Goal: Task Accomplishment & Management: Use online tool/utility

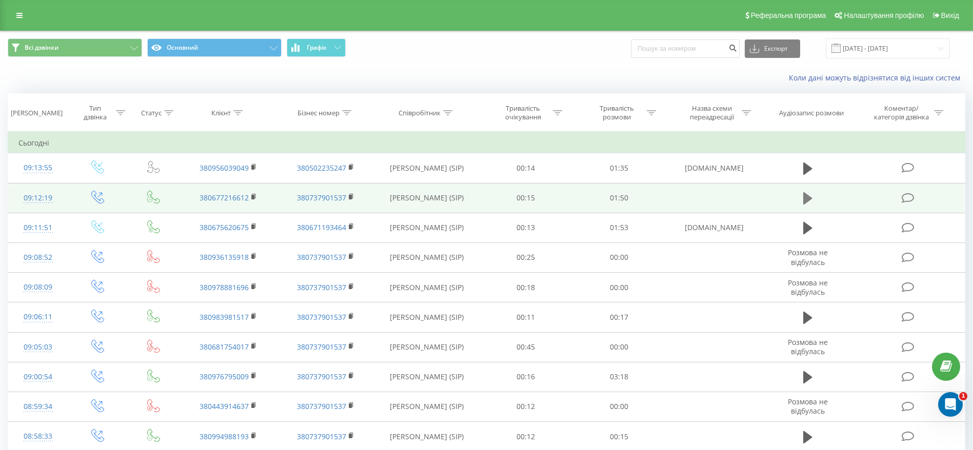
click at [803, 197] on icon at bounding box center [807, 198] width 9 height 14
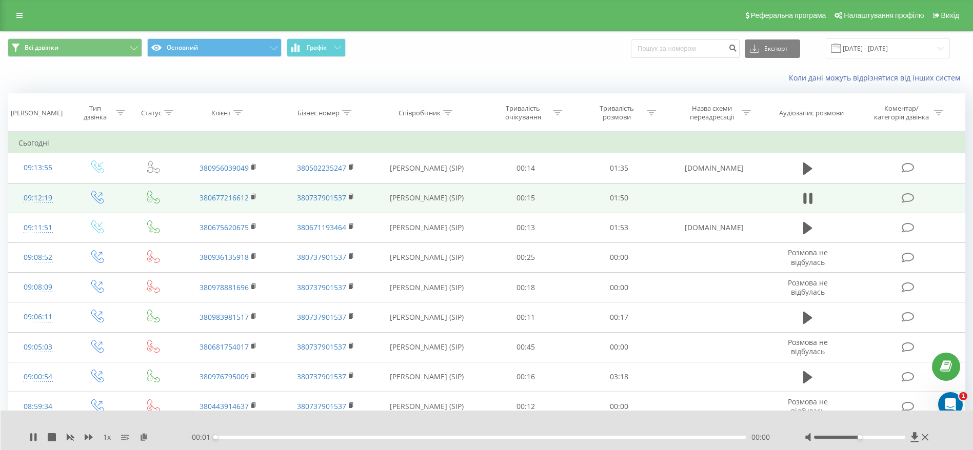
click at [240, 437] on div "00:00" at bounding box center [480, 437] width 531 height 3
click at [260, 436] on div "00:01" at bounding box center [480, 437] width 531 height 3
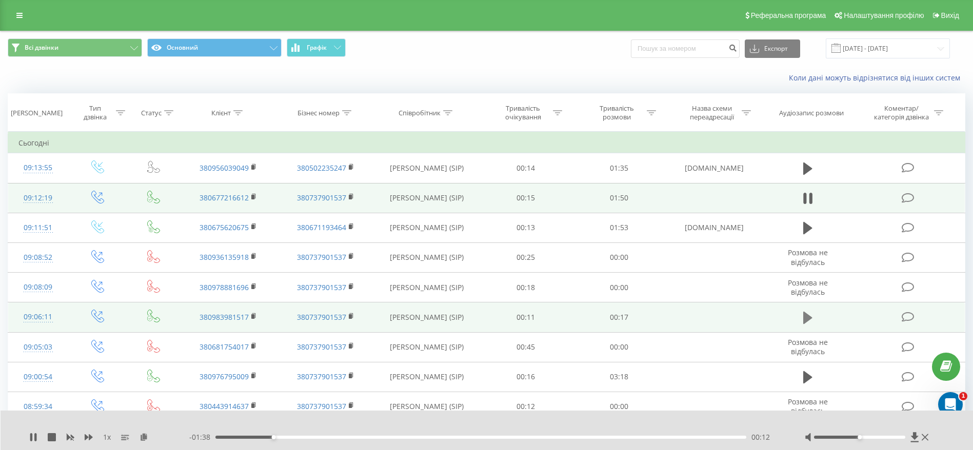
click at [805, 317] on icon at bounding box center [807, 318] width 9 height 12
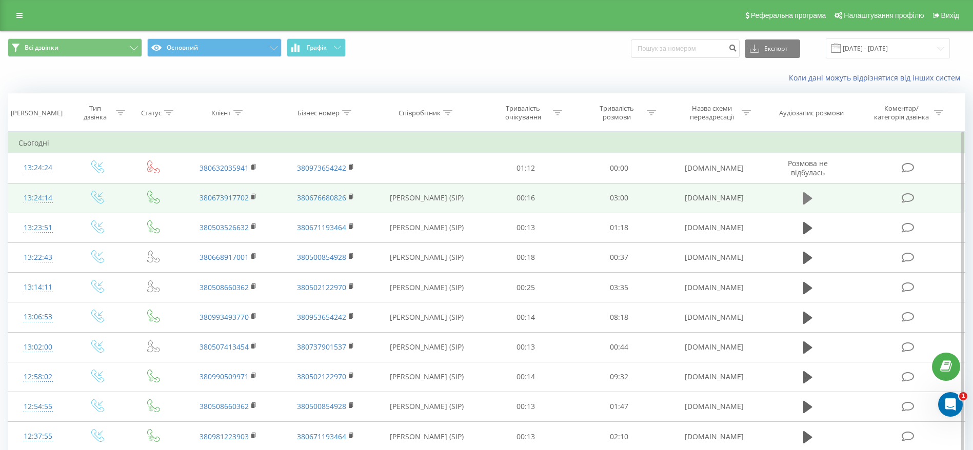
click at [808, 197] on icon at bounding box center [807, 198] width 9 height 12
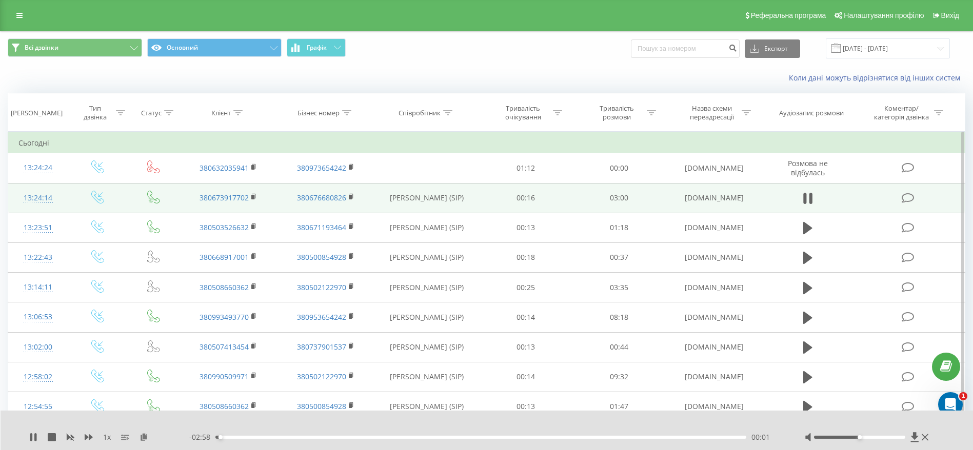
click at [240, 440] on div "- 02:58 00:01 00:01" at bounding box center [484, 437] width 590 height 10
click at [247, 436] on div "00:10" at bounding box center [480, 437] width 531 height 3
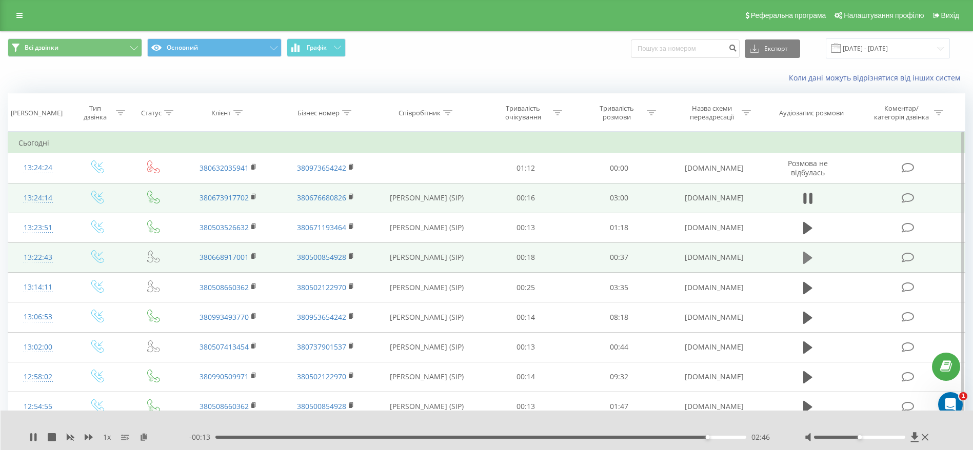
click at [807, 264] on icon at bounding box center [807, 258] width 9 height 14
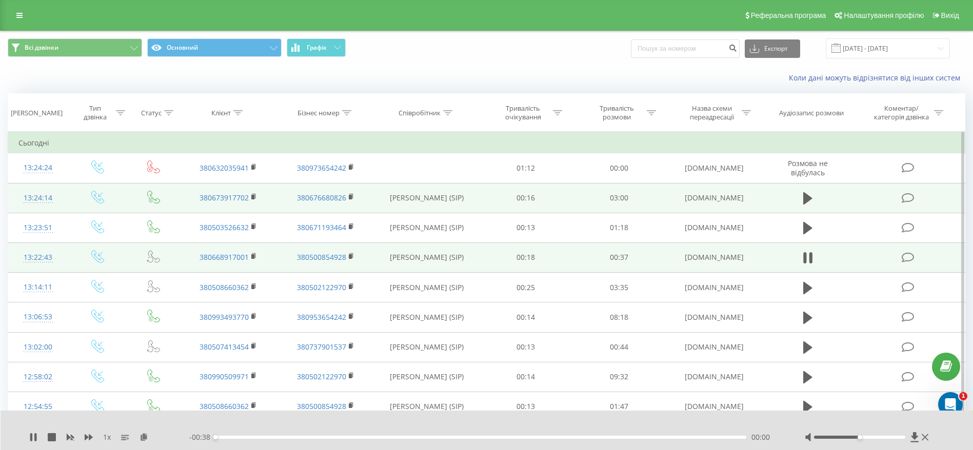
click at [254, 432] on div "- 00:38 00:00 00:00" at bounding box center [484, 437] width 590 height 10
click at [258, 438] on div "00:00" at bounding box center [480, 437] width 531 height 3
click at [313, 436] on div "00:00" at bounding box center [480, 437] width 531 height 3
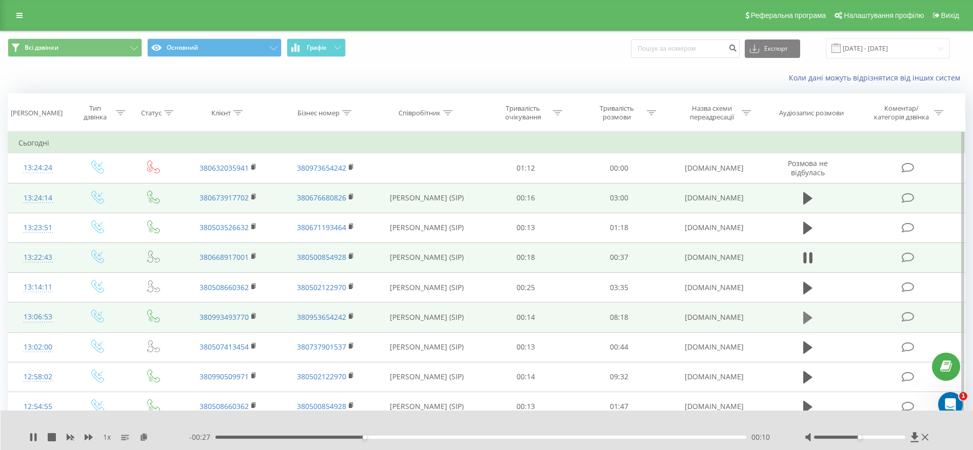
click at [805, 323] on icon at bounding box center [807, 318] width 9 height 14
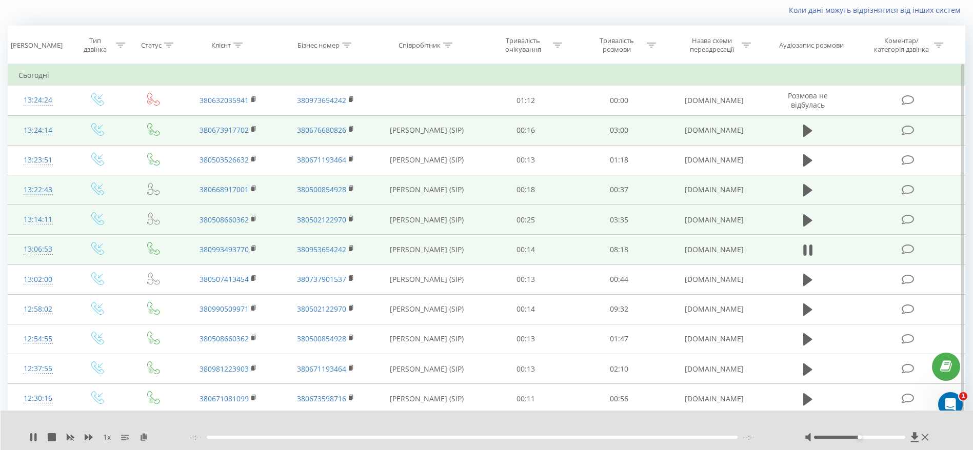
scroll to position [77, 0]
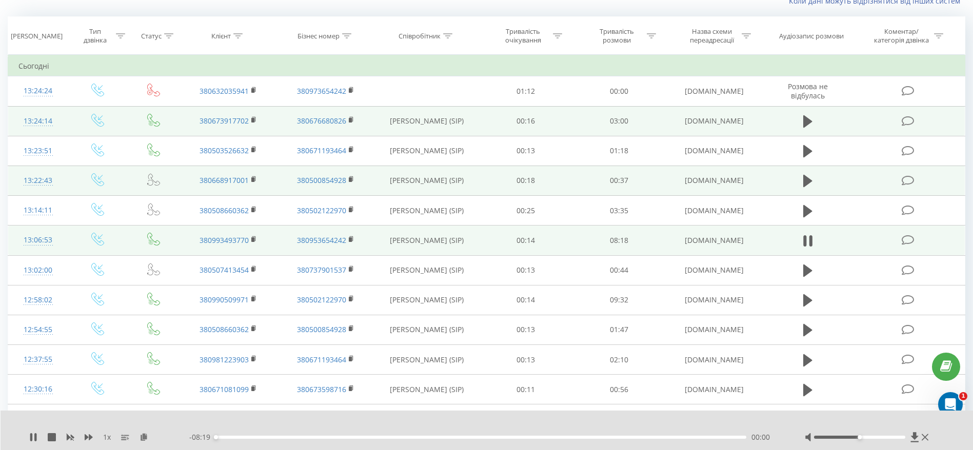
click at [237, 438] on div "00:00" at bounding box center [480, 437] width 531 height 3
click at [263, 438] on div "00:44" at bounding box center [480, 437] width 531 height 3
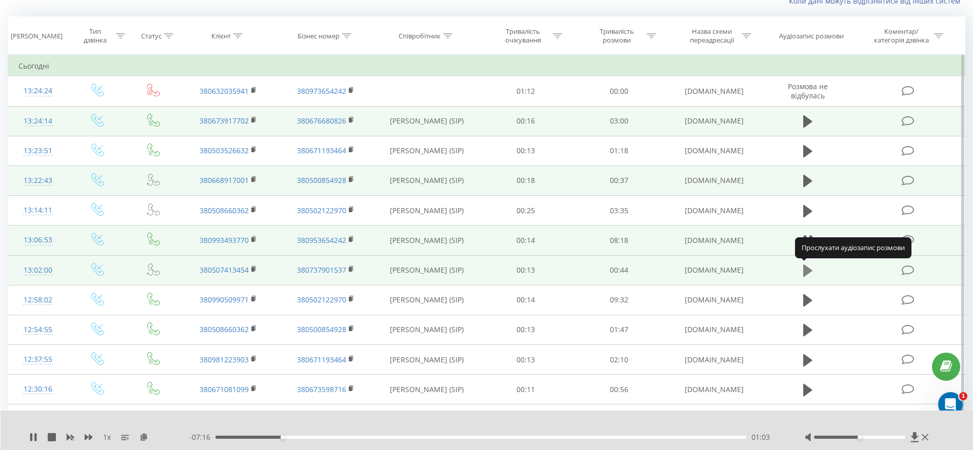
click at [812, 273] on icon at bounding box center [807, 271] width 9 height 14
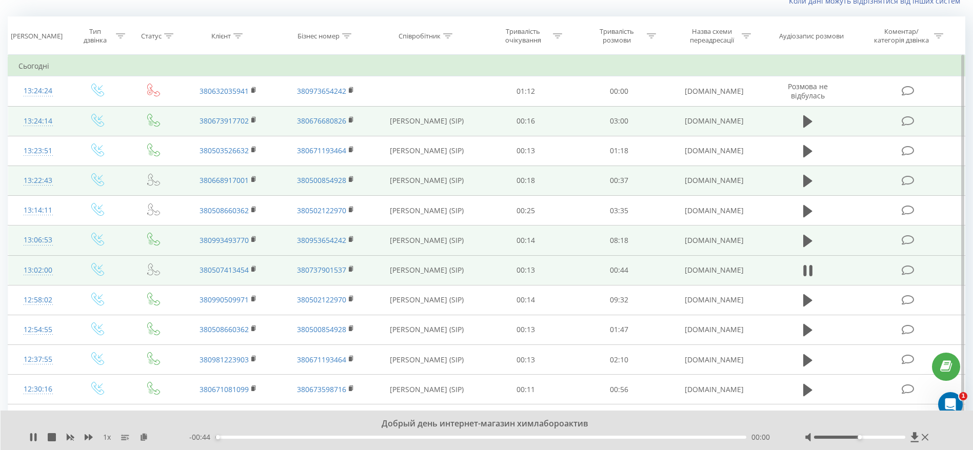
click at [243, 433] on div "- 00:44 00:00 00:00" at bounding box center [484, 437] width 590 height 10
click at [252, 437] on div "00:03" at bounding box center [480, 437] width 531 height 3
click at [298, 437] on div "00:06" at bounding box center [480, 437] width 531 height 3
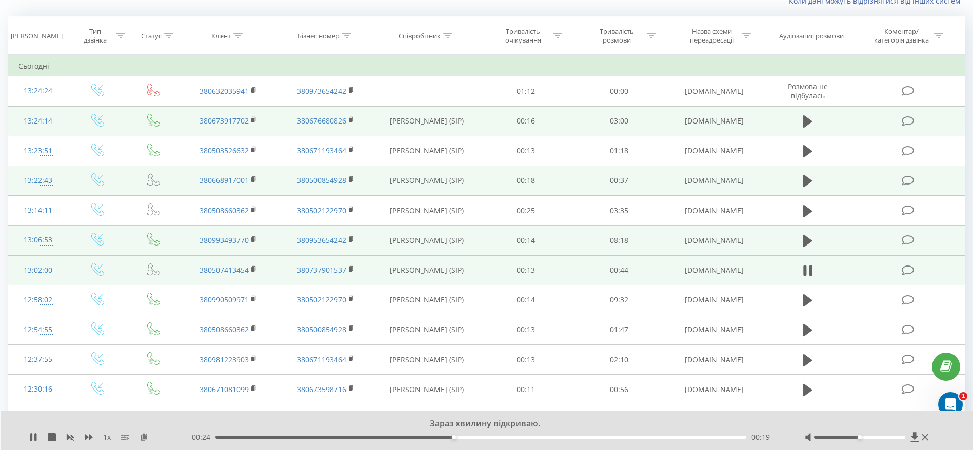
click at [469, 436] on div "00:19" at bounding box center [480, 437] width 531 height 3
click at [496, 436] on div "00:23" at bounding box center [480, 437] width 531 height 3
click at [527, 435] on div "- 00:20 00:24 00:24" at bounding box center [484, 437] width 590 height 10
click at [534, 435] on div "- 00:20 00:24 00:24" at bounding box center [484, 437] width 590 height 10
click at [534, 437] on div "00:24" at bounding box center [480, 437] width 531 height 3
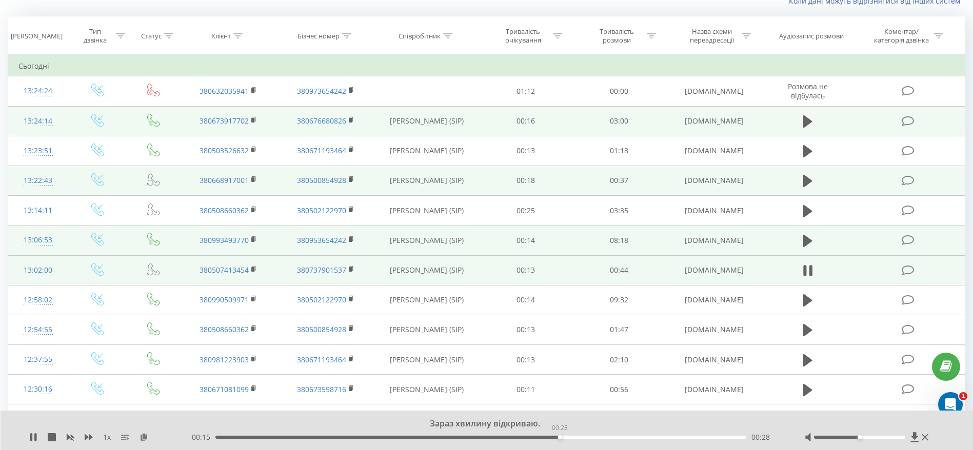
click at [559, 436] on div "00:28" at bounding box center [480, 437] width 531 height 3
click at [809, 276] on icon at bounding box center [807, 271] width 9 height 14
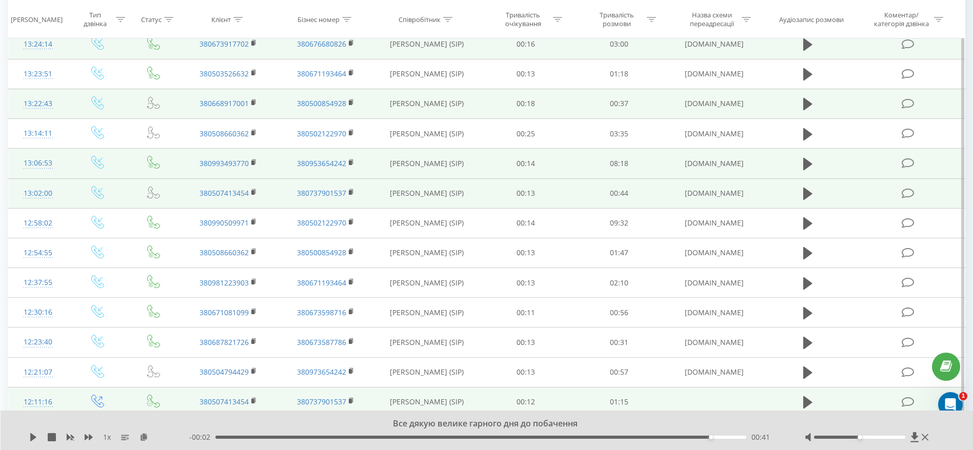
scroll to position [231, 0]
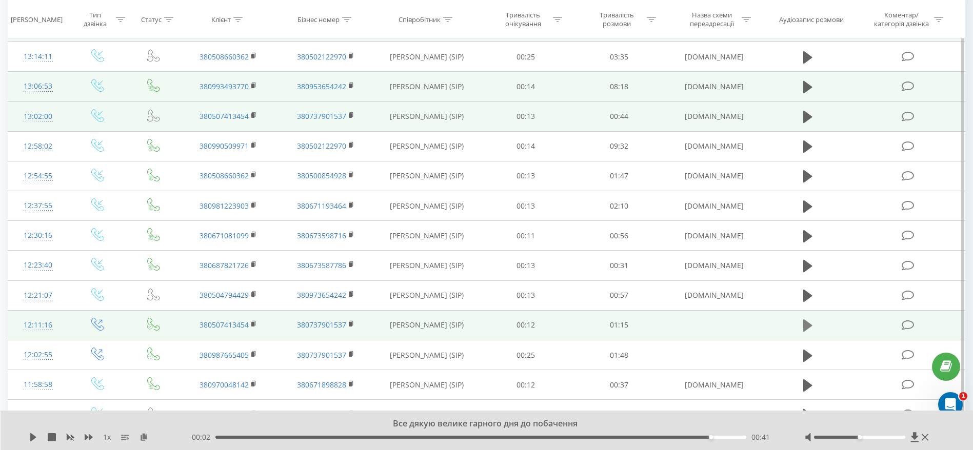
click at [809, 322] on icon at bounding box center [807, 325] width 9 height 14
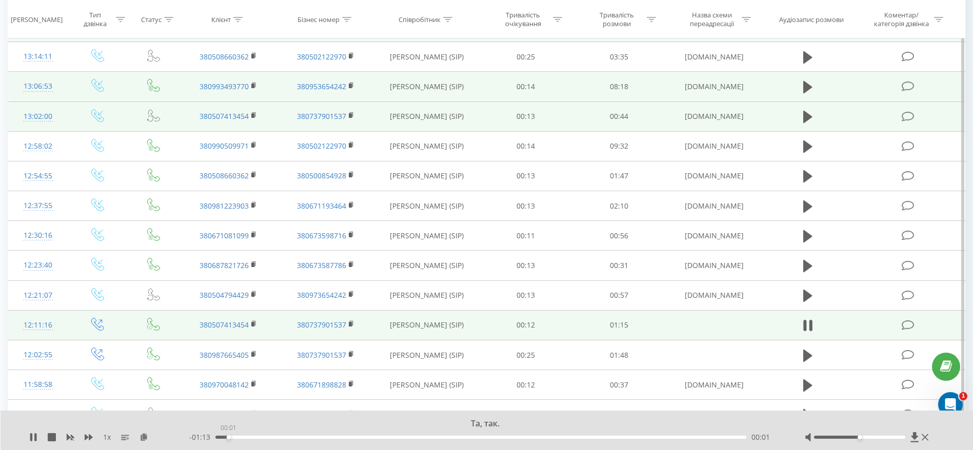
click at [228, 436] on div "00:01" at bounding box center [480, 437] width 531 height 3
click at [242, 436] on div "00:02" at bounding box center [480, 437] width 531 height 3
click at [261, 438] on div "00:04" at bounding box center [480, 437] width 531 height 3
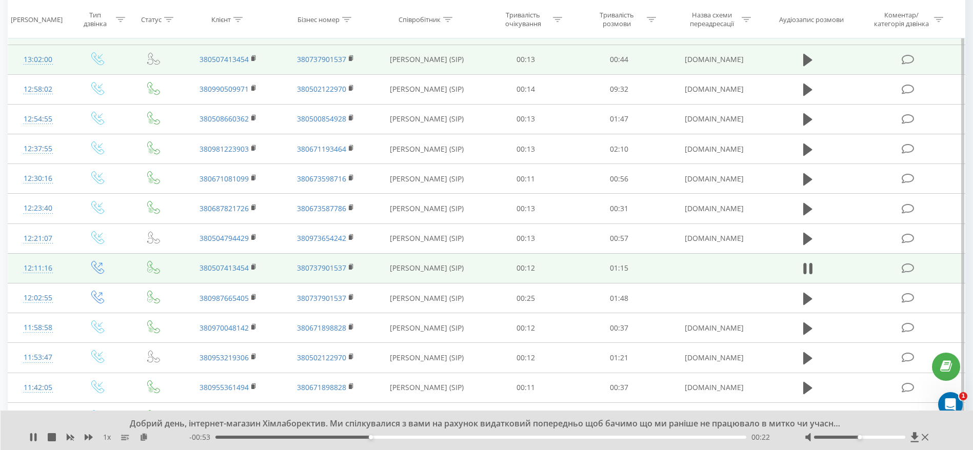
scroll to position [308, 0]
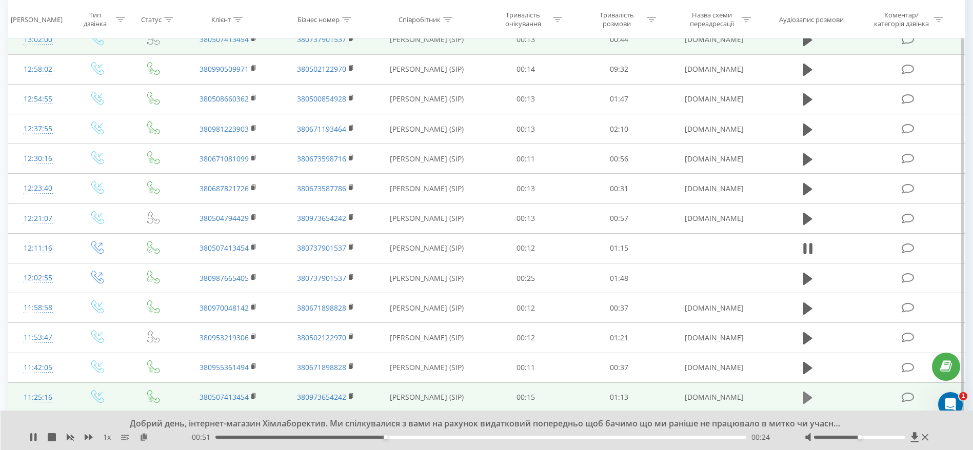
click at [805, 397] on icon at bounding box center [807, 398] width 9 height 12
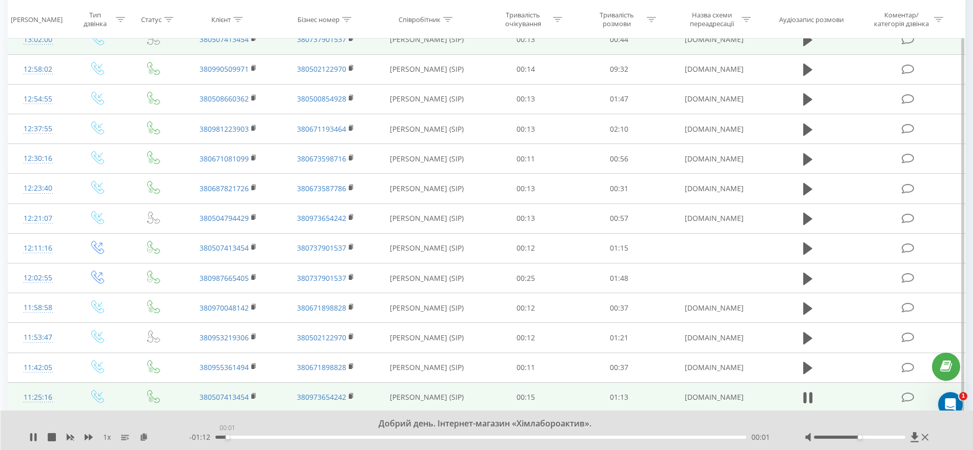
click at [227, 436] on div "00:01" at bounding box center [480, 437] width 531 height 3
click at [260, 438] on div "00:01" at bounding box center [480, 437] width 531 height 3
click at [312, 434] on div "- 01:05 00:08 00:08" at bounding box center [484, 437] width 590 height 10
click at [306, 444] on div "Добрый день! У мене є оплачений рахунок Х0028297 от 8 серпня. Как мне на нього …" at bounding box center [487, 430] width 973 height 39
click at [311, 437] on div "00:13" at bounding box center [480, 437] width 531 height 3
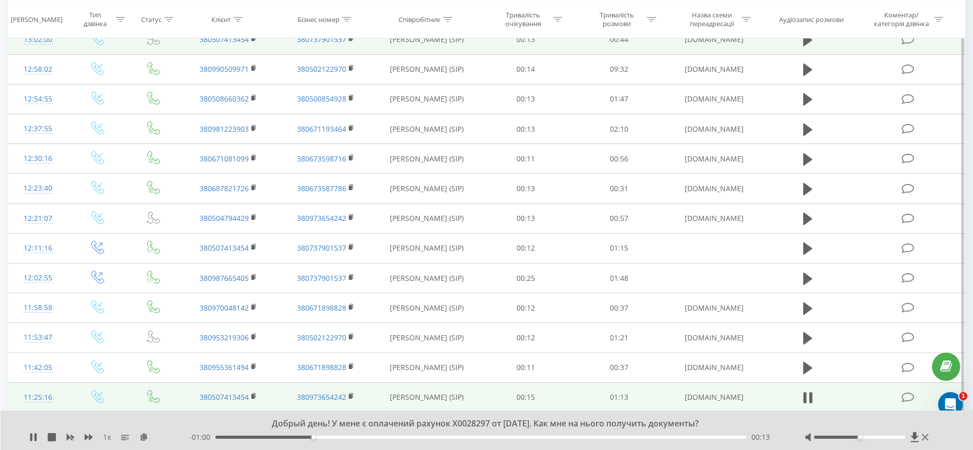
click at [330, 436] on div "00:13" at bounding box center [480, 437] width 531 height 3
click at [363, 438] on div "00:17" at bounding box center [480, 437] width 531 height 3
click at [384, 437] on div "00:23" at bounding box center [480, 437] width 531 height 3
click at [402, 436] on div "00:24" at bounding box center [480, 437] width 531 height 3
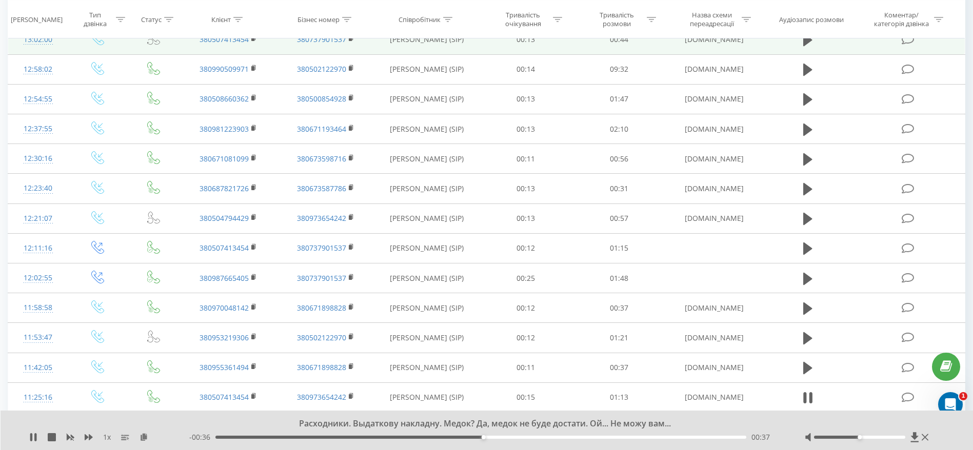
click at [513, 434] on div "- 00:36 00:37 00:37" at bounding box center [484, 437] width 590 height 10
click at [519, 438] on div "00:37" at bounding box center [480, 437] width 531 height 3
click at [565, 437] on div "00:42" at bounding box center [480, 437] width 531 height 3
click at [597, 437] on div "00:53" at bounding box center [480, 437] width 531 height 3
click at [622, 437] on div "00:53" at bounding box center [480, 437] width 531 height 3
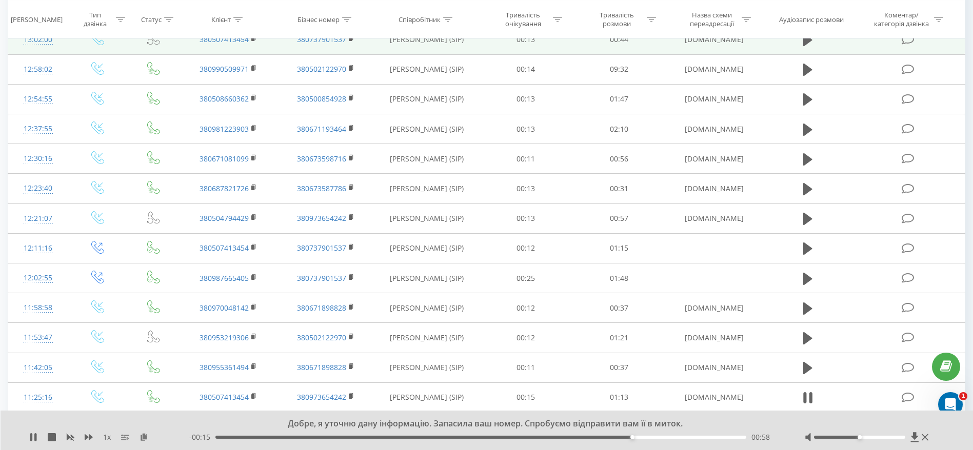
click at [650, 435] on div "- 00:15 00:58 00:58" at bounding box center [484, 437] width 590 height 10
click at [655, 440] on div "- 00:15 00:58 00:58" at bounding box center [484, 437] width 590 height 10
click at [660, 438] on div "00:58" at bounding box center [480, 437] width 531 height 3
drag, startPoint x: 681, startPoint y: 437, endPoint x: 693, endPoint y: 436, distance: 11.8
click at [682, 437] on div "01:02" at bounding box center [480, 437] width 531 height 3
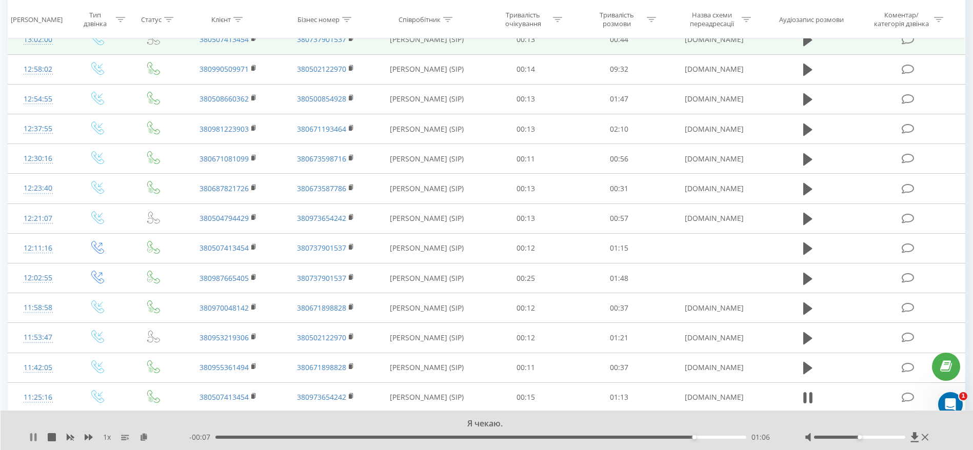
click at [36, 437] on icon at bounding box center [35, 437] width 2 height 8
